Goal: Task Accomplishment & Management: Complete application form

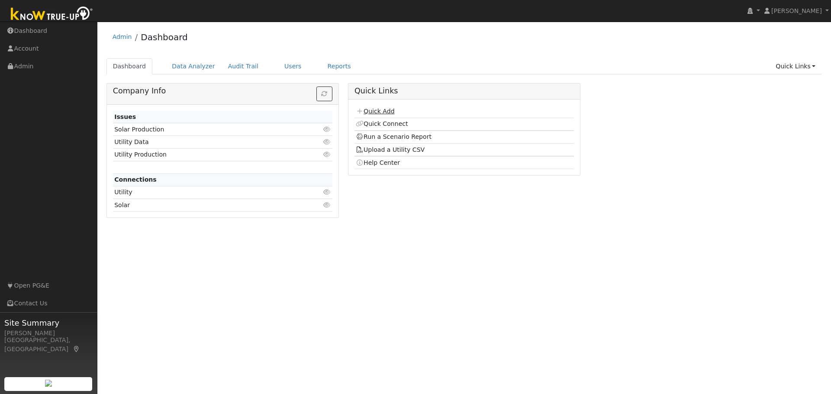
click at [377, 111] on link "Quick Add" at bounding box center [375, 111] width 39 height 7
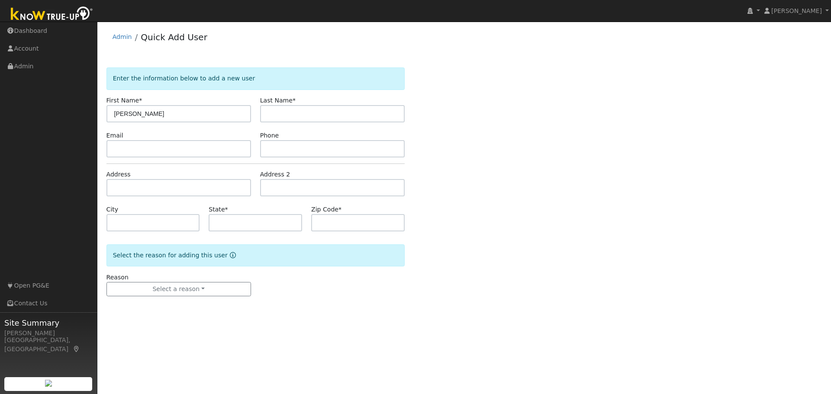
type input "[PERSON_NAME]"
drag, startPoint x: 123, startPoint y: 151, endPoint x: 143, endPoint y: 150, distance: 19.9
click at [125, 151] on input "text" at bounding box center [178, 148] width 144 height 17
click at [154, 290] on button "Select a reason" at bounding box center [178, 289] width 144 height 15
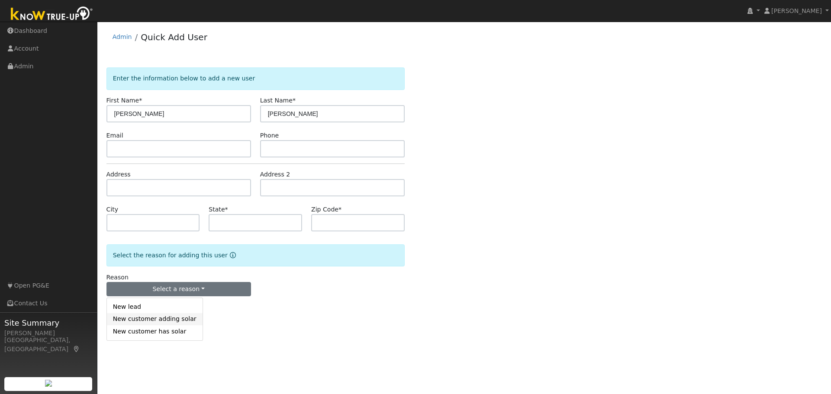
click at [125, 319] on link "New customer adding solar" at bounding box center [155, 319] width 96 height 12
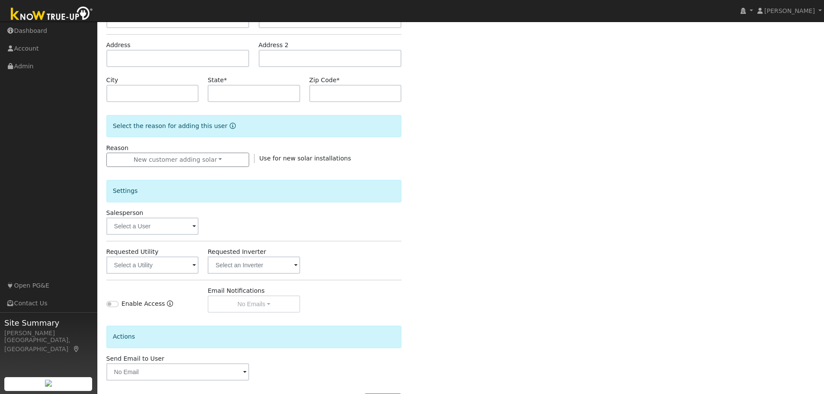
scroll to position [130, 0]
click at [182, 231] on input "text" at bounding box center [152, 225] width 93 height 17
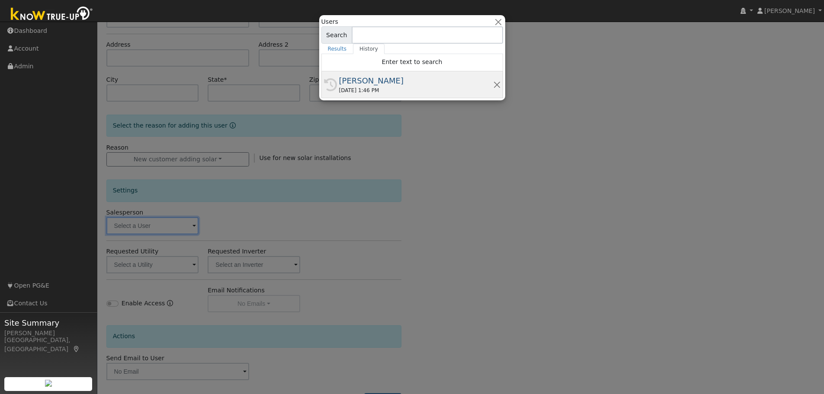
click at [351, 88] on div "[DATE] 1:46 PM" at bounding box center [416, 91] width 154 height 8
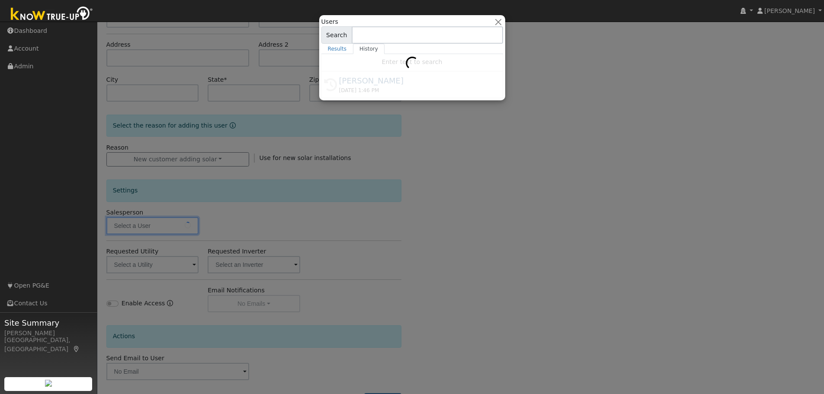
type input "[PERSON_NAME]"
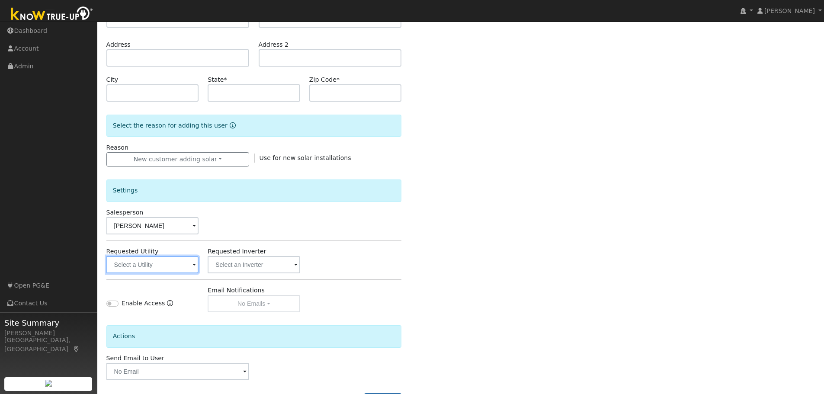
click at [146, 262] on input "text" at bounding box center [152, 264] width 93 height 17
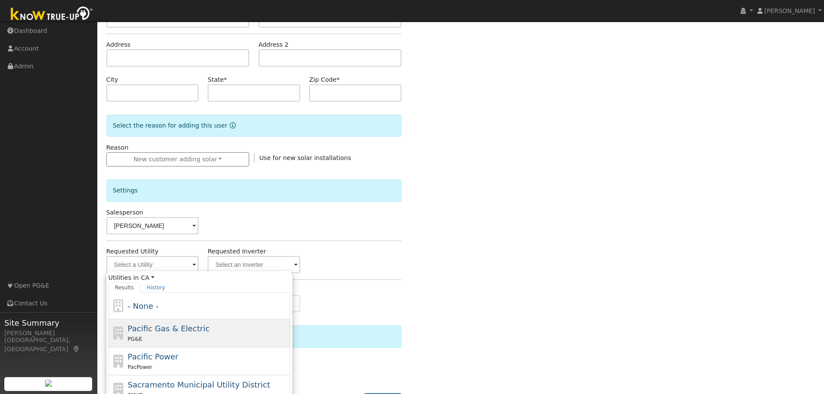
click at [141, 327] on span "Pacific Gas & Electric" at bounding box center [169, 328] width 82 height 9
type input "Pacific Gas & Electric"
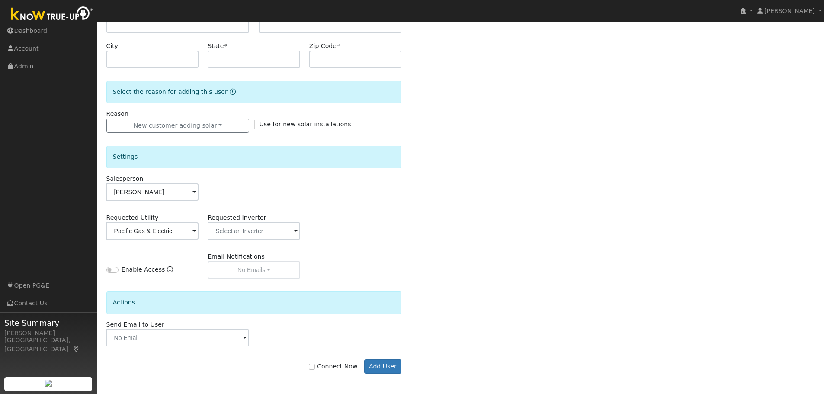
scroll to position [165, 0]
drag, startPoint x: 318, startPoint y: 365, endPoint x: 347, endPoint y: 368, distance: 29.1
click at [315, 365] on input "Connect Now" at bounding box center [312, 366] width 6 height 6
checkbox input "true"
click at [378, 368] on button "Add User" at bounding box center [383, 365] width 38 height 15
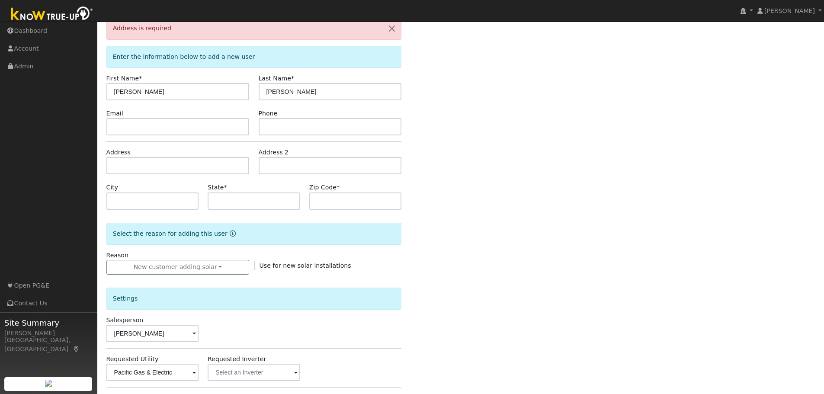
scroll to position [44, 0]
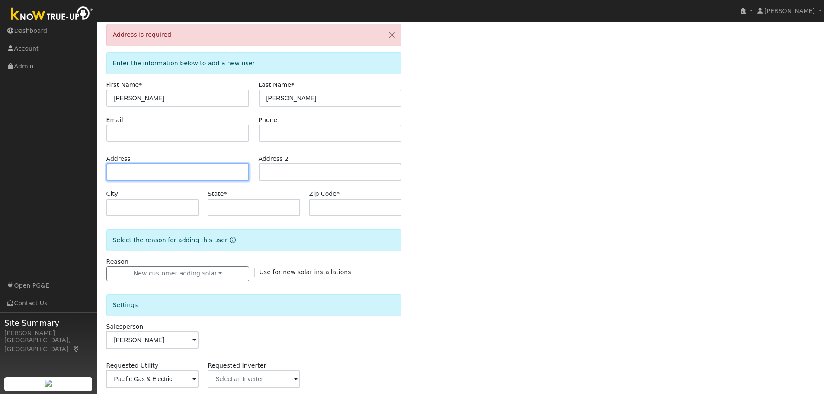
click at [116, 172] on input "text" at bounding box center [177, 172] width 143 height 17
type input "[STREET_ADDRESS]"
type input "Sonoma"
type input "CA"
type input "95476"
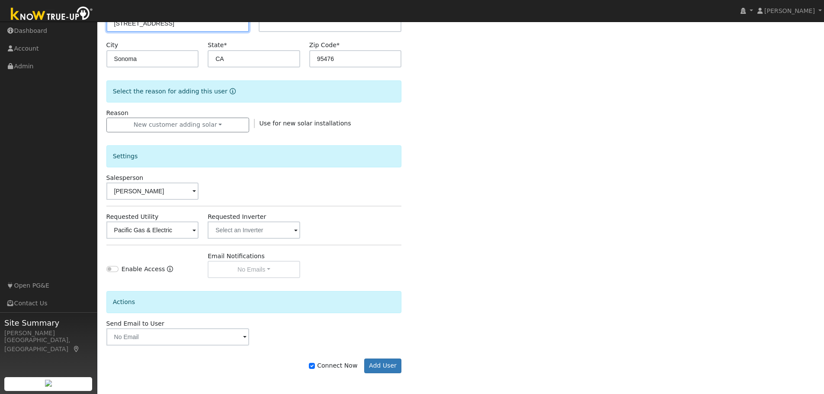
scroll to position [193, 0]
click at [377, 365] on button "Add User" at bounding box center [383, 365] width 38 height 15
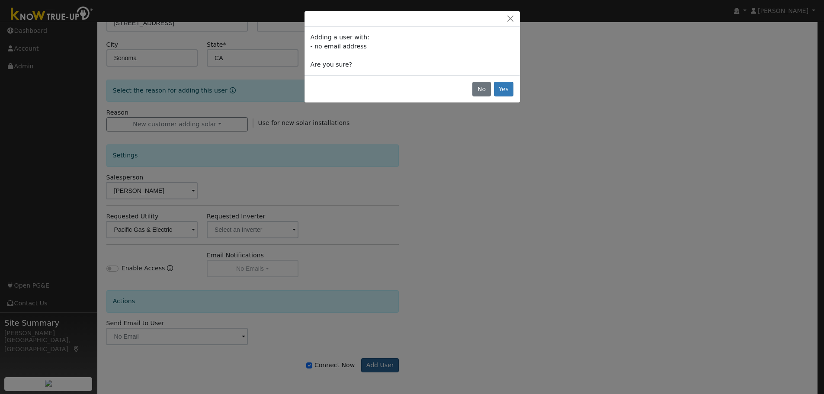
scroll to position [165, 0]
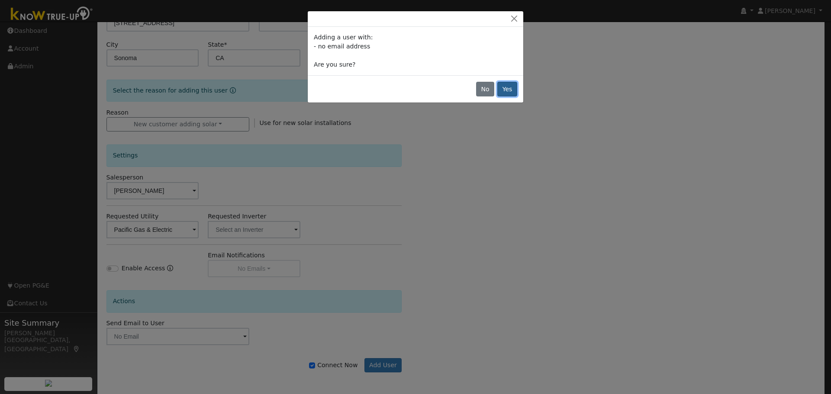
click at [509, 85] on button "Yes" at bounding box center [507, 89] width 20 height 15
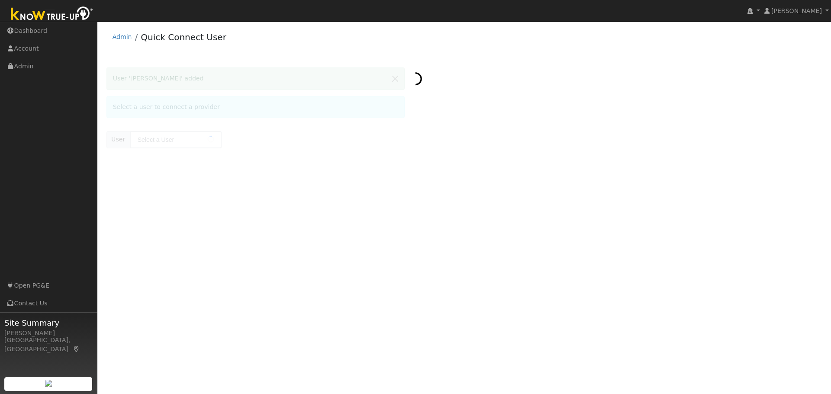
type input "[PERSON_NAME]"
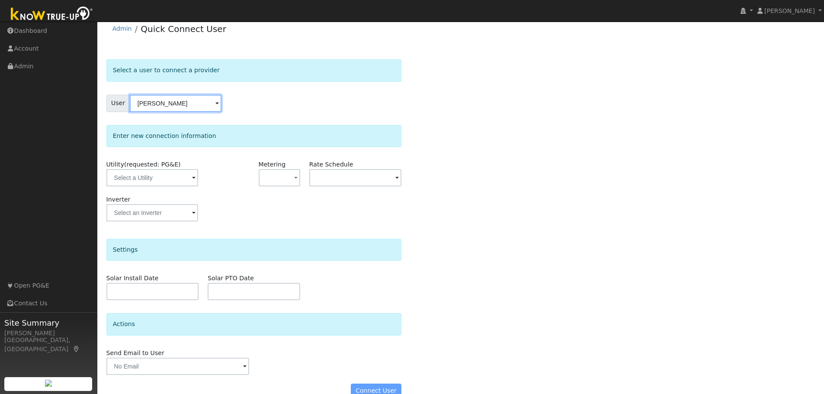
scroll to position [25, 0]
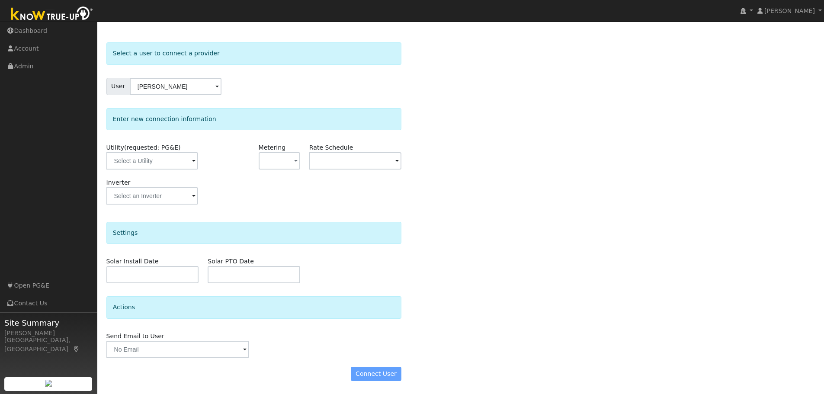
click at [371, 373] on div "Connect User" at bounding box center [254, 374] width 305 height 15
click at [159, 160] on input "text" at bounding box center [152, 160] width 92 height 17
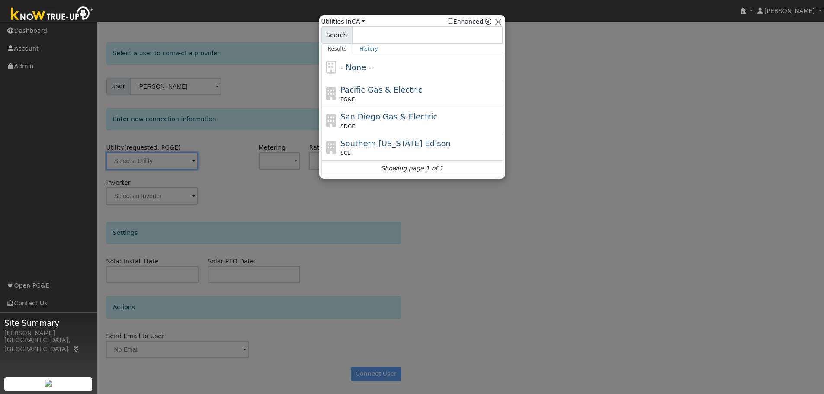
click at [406, 79] on div "- None -" at bounding box center [412, 67] width 182 height 26
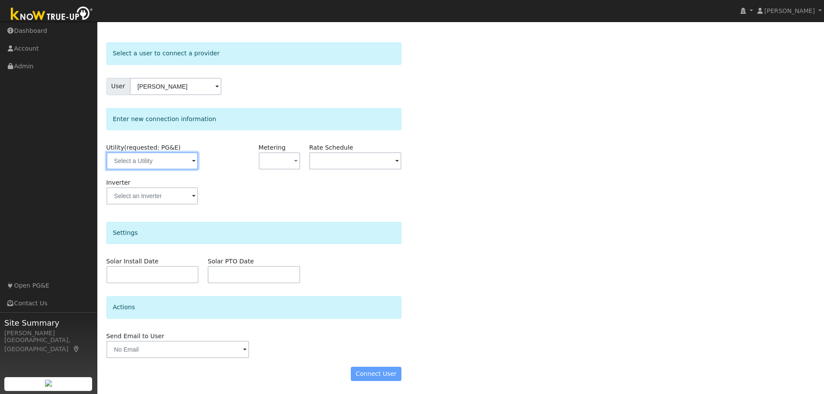
click at [165, 158] on input "text" at bounding box center [152, 160] width 92 height 17
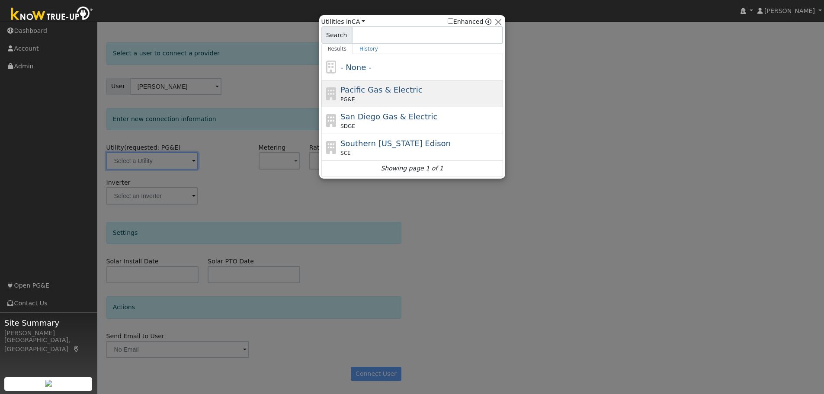
click at [386, 94] on span "Pacific Gas & Electric" at bounding box center [381, 89] width 82 height 9
type input "PG&E"
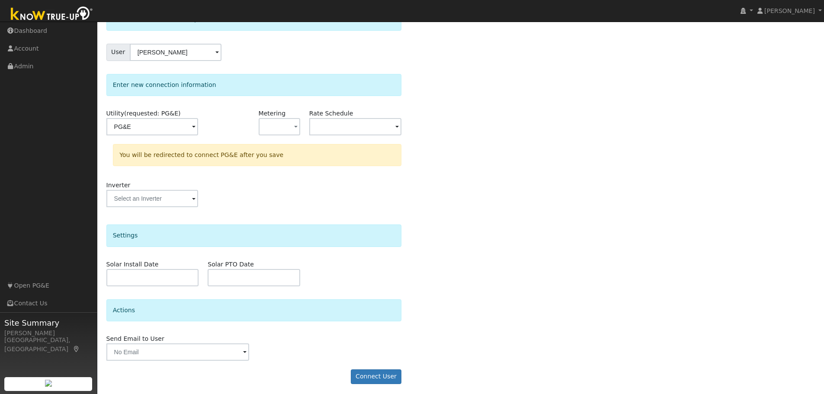
scroll to position [62, 0]
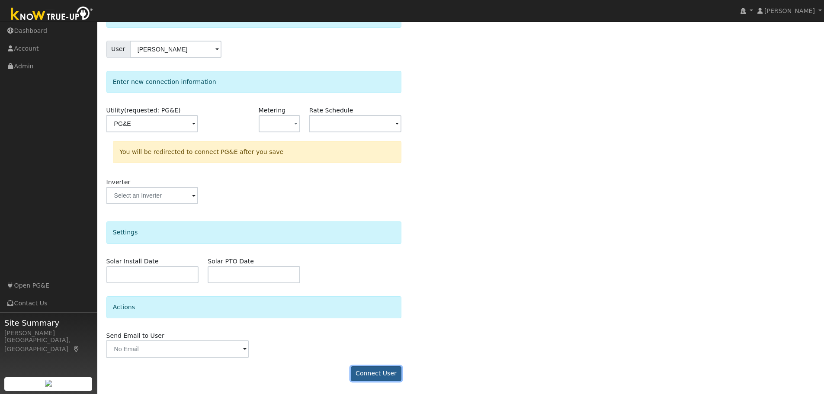
click at [388, 375] on button "Connect User" at bounding box center [376, 373] width 51 height 15
